Goal: Information Seeking & Learning: Learn about a topic

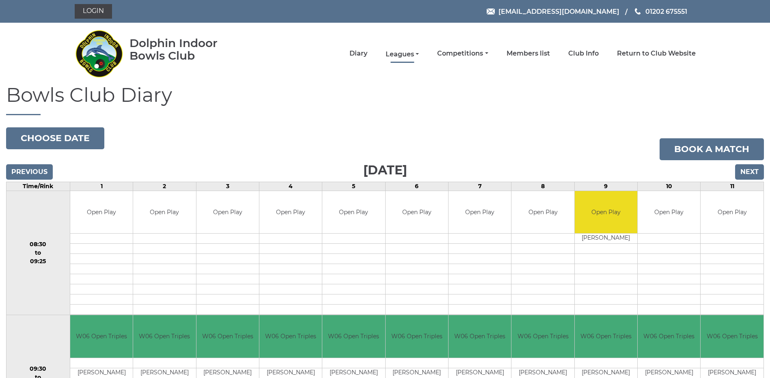
click at [400, 50] on link "Leagues" at bounding box center [402, 54] width 33 height 9
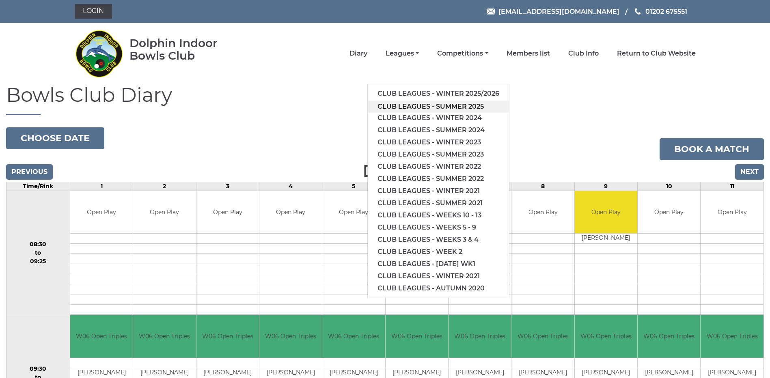
click at [403, 104] on link "Club leagues - Summer 2025" at bounding box center [438, 107] width 141 height 12
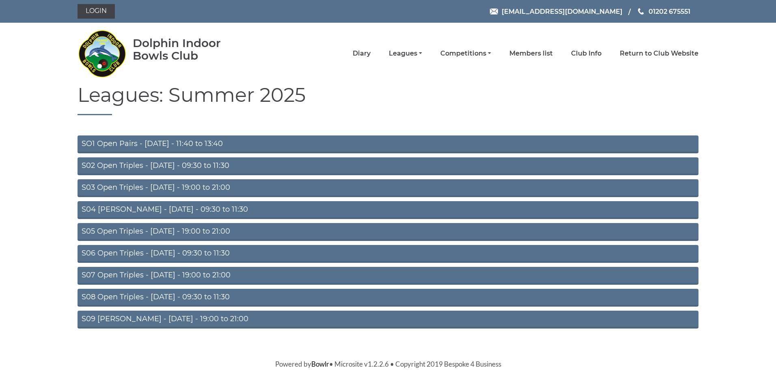
click at [177, 207] on link "S04 Aussie Pairs - Wednesday - 09:30 to 11:30" at bounding box center [388, 210] width 621 height 18
click at [155, 252] on link "S06 Open Triples - Thursday - 09:30 to 11:30" at bounding box center [388, 254] width 621 height 18
click at [164, 163] on link "S02 Open Triples - Tuesday - 09:30 to 11:30" at bounding box center [388, 167] width 621 height 18
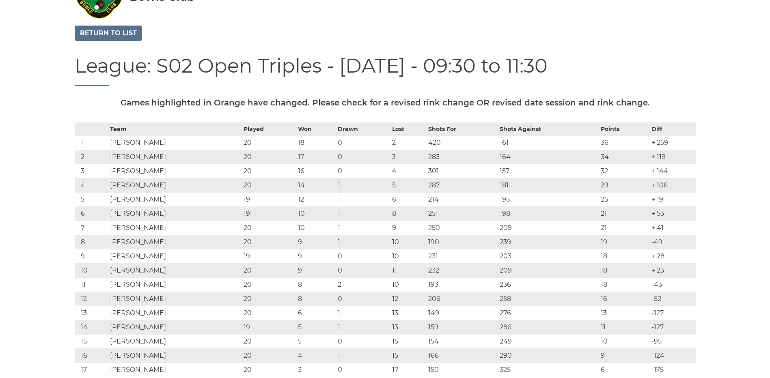
scroll to position [71, 0]
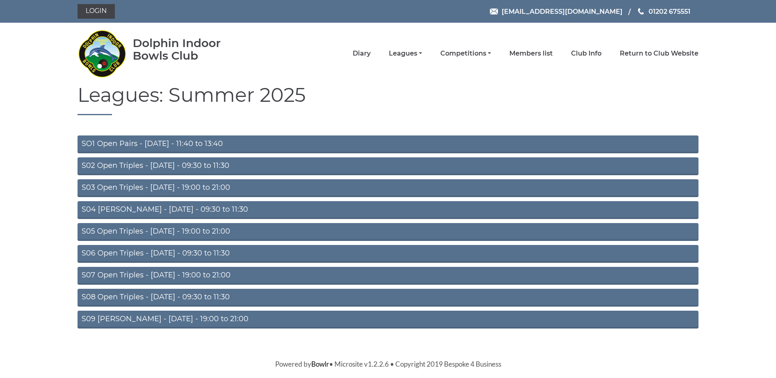
click at [154, 141] on link "SO1 Open Pairs - [DATE] - 11:40 to 13:40" at bounding box center [388, 145] width 621 height 18
click at [158, 294] on link "S08 Open Triples - [DATE] - 09:30 to 11:30" at bounding box center [388, 298] width 621 height 18
click at [161, 318] on link "S09 [PERSON_NAME] - [DATE] - 19:00 to 21:00" at bounding box center [388, 320] width 621 height 18
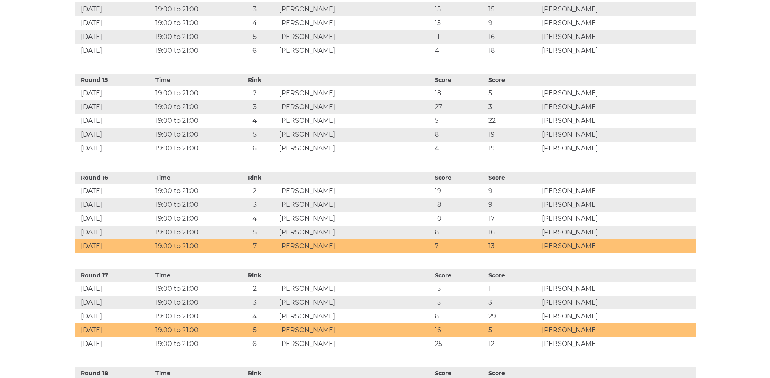
scroll to position [1666, 0]
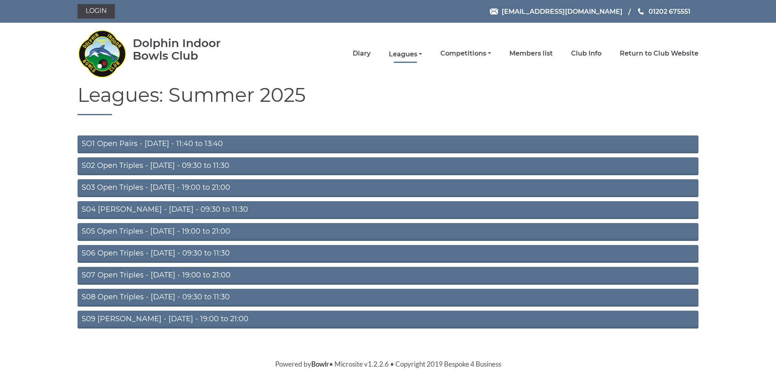
click at [403, 54] on link "Leagues" at bounding box center [405, 54] width 33 height 9
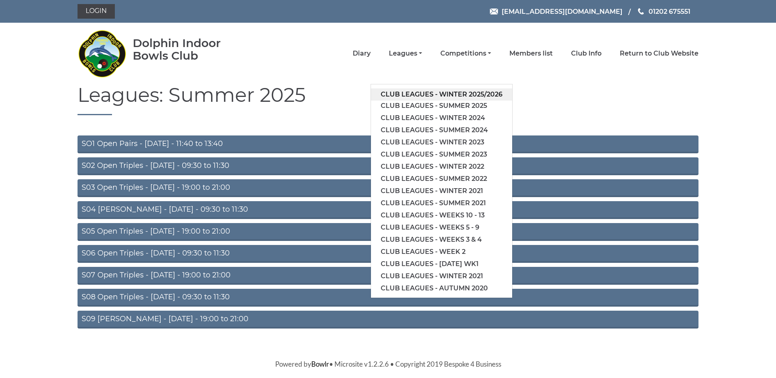
click at [404, 94] on link "Club leagues - Winter 2025/2026" at bounding box center [441, 95] width 141 height 12
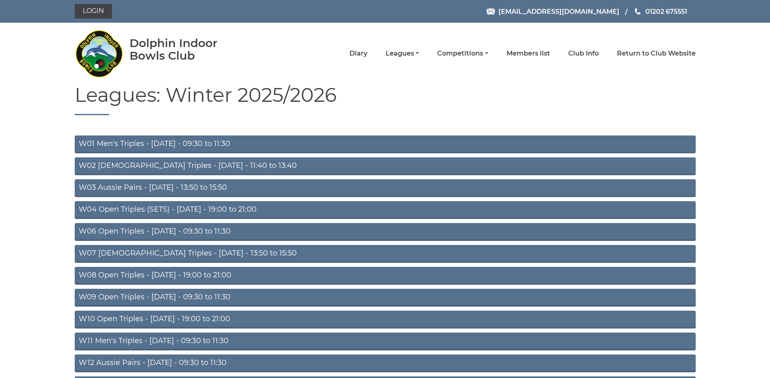
click at [143, 207] on link "W04 Open Triples (SETS) - Monday - 19:00 to 21:00" at bounding box center [385, 210] width 621 height 18
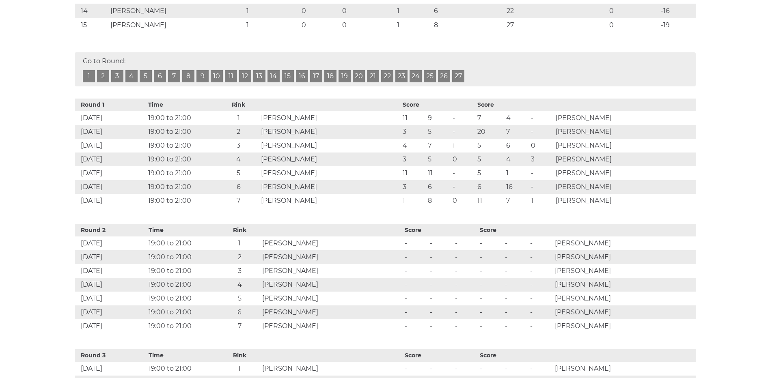
scroll to position [386, 0]
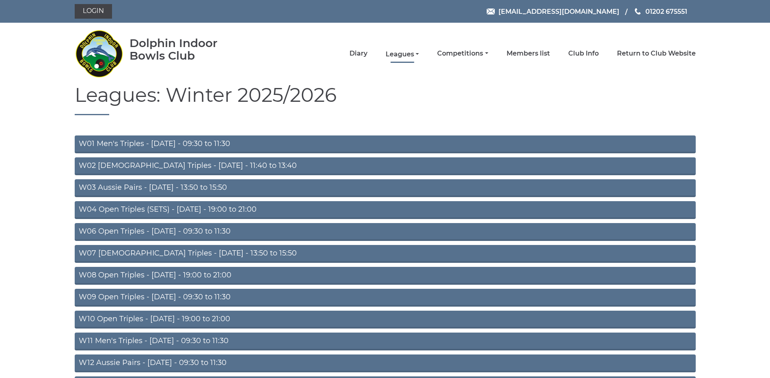
click at [399, 54] on link "Leagues" at bounding box center [402, 54] width 33 height 9
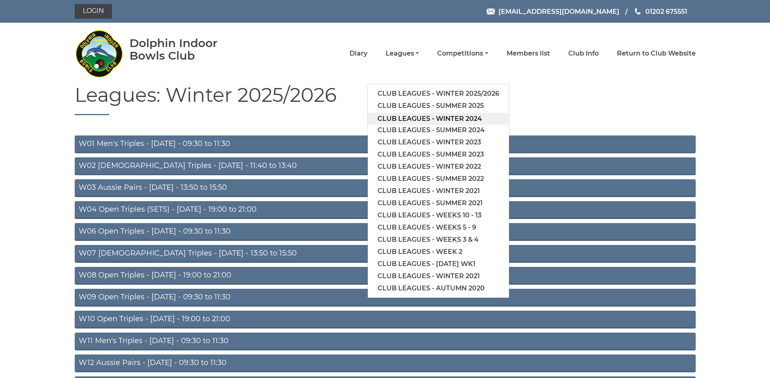
click at [410, 118] on link "Club leagues - Winter 2024" at bounding box center [438, 119] width 141 height 12
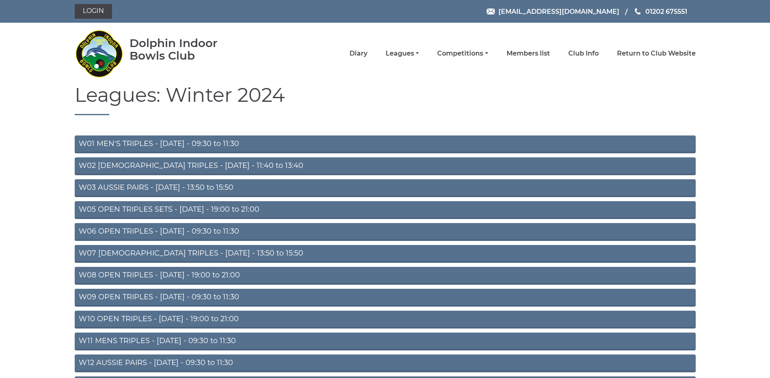
click at [181, 205] on link "W05 OPEN TRIPLES SETS - Monday - 19:00 to 21:00" at bounding box center [385, 210] width 621 height 18
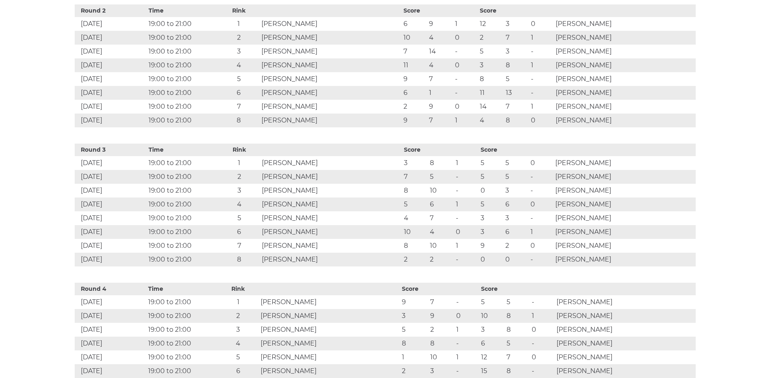
scroll to position [700, 0]
